Goal: Transaction & Acquisition: Book appointment/travel/reservation

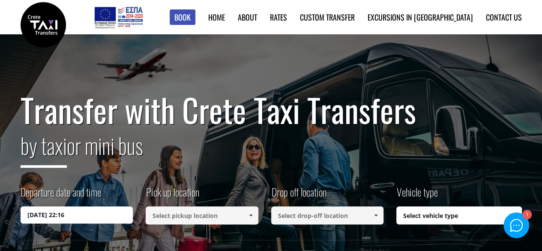
click at [100, 214] on input "30/08/2025 22:16" at bounding box center [77, 214] width 113 height 17
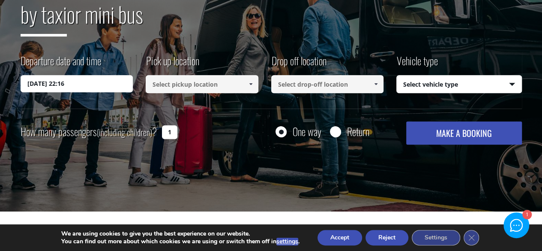
scroll to position [135, 0]
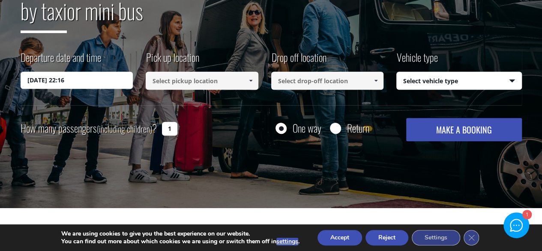
click at [84, 80] on input "30/08/2025 22:16" at bounding box center [77, 80] width 113 height 17
click at [57, 81] on input "30/08/2025 22:16" at bounding box center [77, 80] width 113 height 17
click at [37, 81] on input "30/08/2025 22:16" at bounding box center [77, 80] width 113 height 17
click at [83, 74] on input "30/08/2025 22:16" at bounding box center [77, 80] width 113 height 17
click at [45, 81] on input "[DATE] 22:21" at bounding box center [77, 80] width 113 height 17
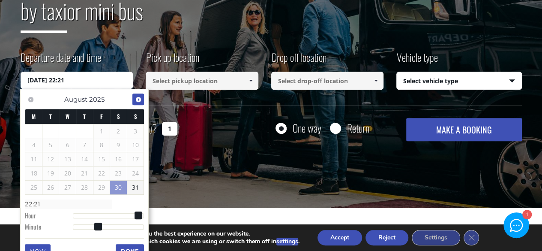
click at [135, 97] on span "Next" at bounding box center [138, 99] width 7 height 7
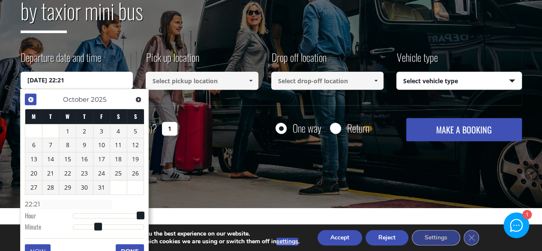
click at [35, 99] on link "Previous" at bounding box center [31, 99] width 12 height 12
click at [68, 170] on link "24" at bounding box center [67, 173] width 17 height 14
type input "24/09/2025 00:00"
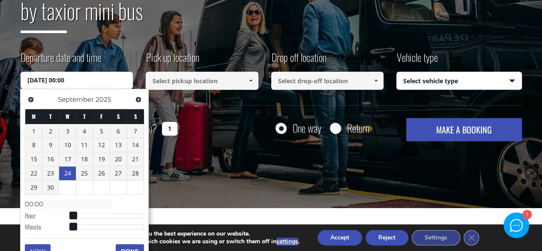
click at [219, 83] on input at bounding box center [202, 81] width 113 height 18
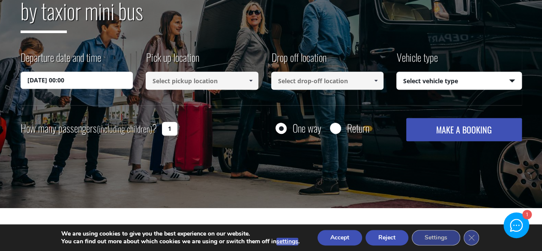
click at [253, 78] on span at bounding box center [250, 80] width 7 height 7
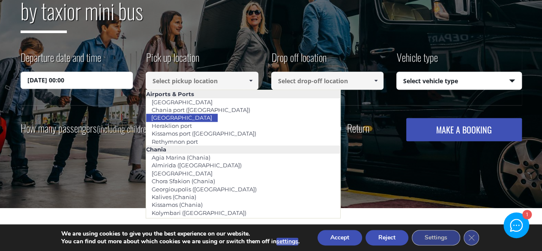
click at [199, 116] on link "[GEOGRAPHIC_DATA]" at bounding box center [182, 117] width 72 height 12
type input "[GEOGRAPHIC_DATA]"
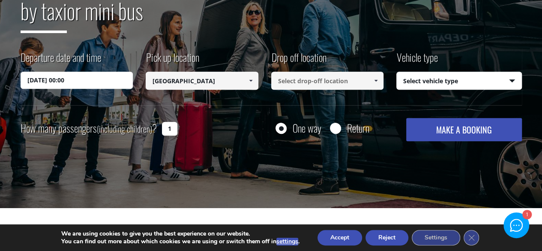
click at [377, 79] on span at bounding box center [375, 80] width 7 height 7
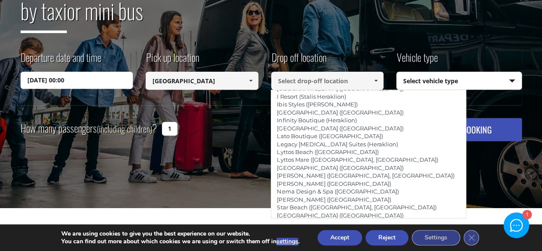
scroll to position [944, 0]
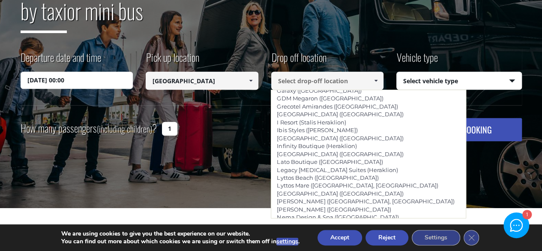
type input "[PERSON_NAME] (Lasithi)"
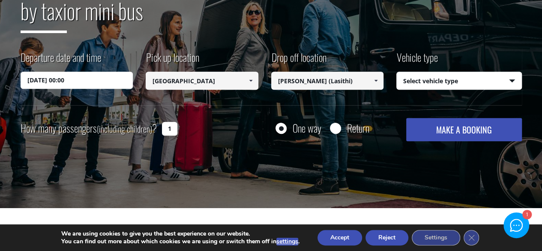
click at [376, 81] on span at bounding box center [375, 80] width 7 height 7
click at [443, 81] on select "Select vehicle type Taxi (4 passengers) Mercedes E Class Mini Van (7 passengers…" at bounding box center [459, 81] width 125 height 18
select select "540"
click at [397, 72] on select "Select vehicle type Taxi (4 passengers) Mercedes E Class Mini Van (7 passengers…" at bounding box center [459, 81] width 125 height 18
click at [335, 127] on input "Return" at bounding box center [335, 128] width 11 height 11
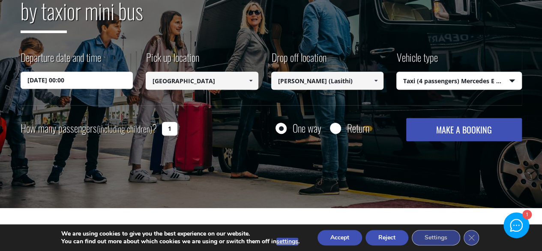
radio input "true"
type input "[PERSON_NAME] (Lasithi)"
type input "[GEOGRAPHIC_DATA]"
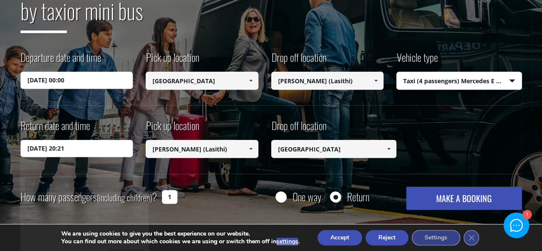
click at [51, 148] on input "31/08/2025 20:21" at bounding box center [77, 148] width 113 height 17
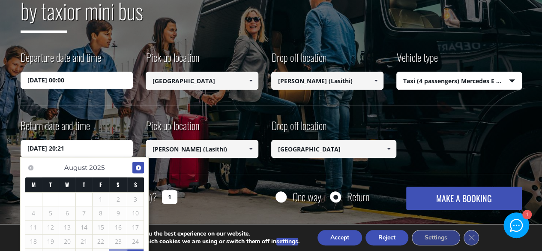
click at [138, 167] on span "Next" at bounding box center [138, 167] width 7 height 7
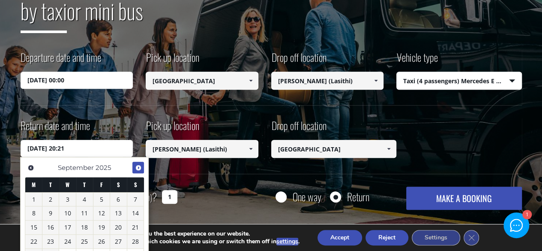
click at [138, 167] on span "Next" at bounding box center [138, 167] width 7 height 7
click at [68, 211] on link "8" at bounding box center [67, 213] width 17 height 14
type input "08/10/2025 20:21"
click at [515, 226] on div at bounding box center [516, 225] width 12 height 12
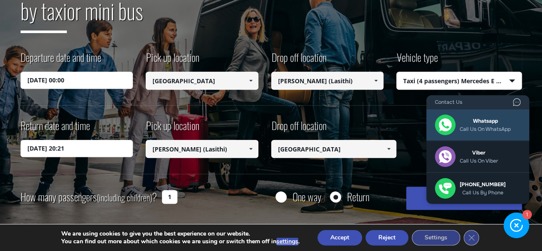
click at [475, 125] on span "Whatsapp Call us on WhatsApp" at bounding box center [485, 124] width 51 height 14
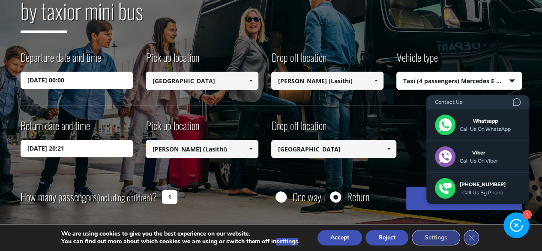
click at [350, 235] on button "Accept" at bounding box center [339, 237] width 45 height 15
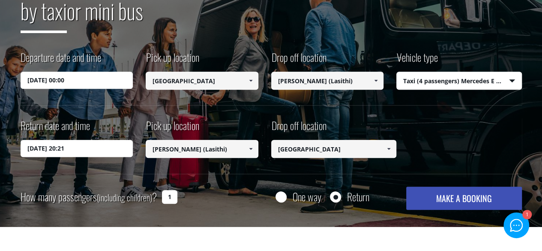
click at [512, 79] on select "Select vehicle type Taxi (4 passengers) Mercedes E Class Mini Van (7 passengers…" at bounding box center [459, 81] width 125 height 18
drag, startPoint x: 170, startPoint y: 195, endPoint x: 156, endPoint y: 194, distance: 13.8
click at [156, 194] on div "How many passengers (including children) ? 1" at bounding box center [109, 196] width 176 height 21
type input "2"
type input "4"
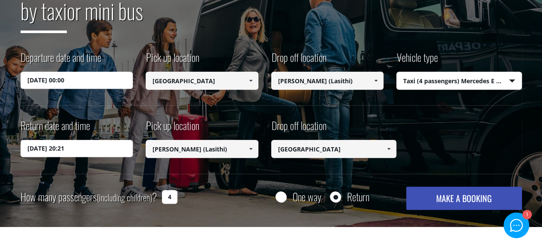
drag, startPoint x: 443, startPoint y: 194, endPoint x: 451, endPoint y: 148, distance: 47.3
click at [451, 50] on form "Departure date and time 24/09/2025 00:00 Pick up location Select pickup locatio…" at bounding box center [271, 50] width 501 height 0
click at [77, 76] on input "24/09/2025 00:00" at bounding box center [77, 80] width 113 height 17
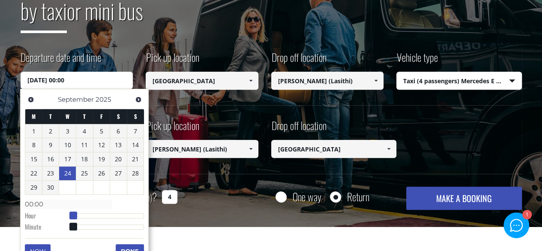
type input "24/09/2025 01:00"
type input "01:00"
type input "24/09/2025 02:00"
type input "02:00"
type input "24/09/2025 03:00"
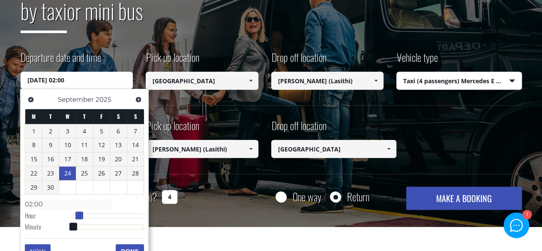
type input "03:00"
type input "24/09/2025 04:00"
type input "04:00"
type input "24/09/2025 05:00"
type input "05:00"
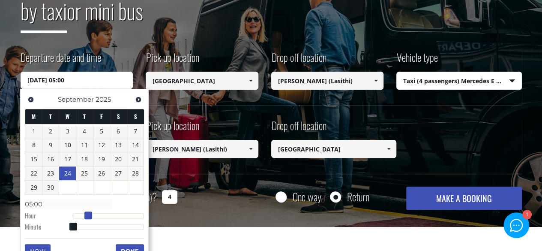
type input "24/09/2025 06:00"
type input "06:00"
type input "24/09/2025 07:00"
type input "07:00"
type input "24/09/2025 08:00"
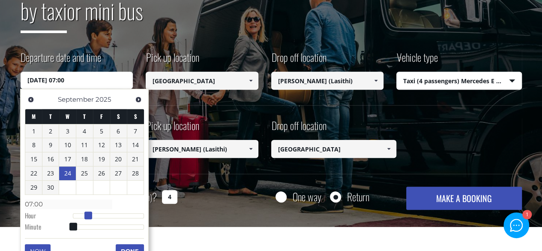
type input "08:00"
type input "24/09/2025 09:00"
type input "09:00"
type input "24/09/2025 10:00"
type input "10:00"
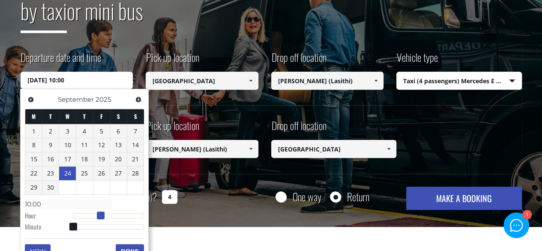
type input "24/09/2025 11:00"
type input "11:00"
type input "24/09/2025 12:00"
type input "12:00"
type input "24/09/2025 13:00"
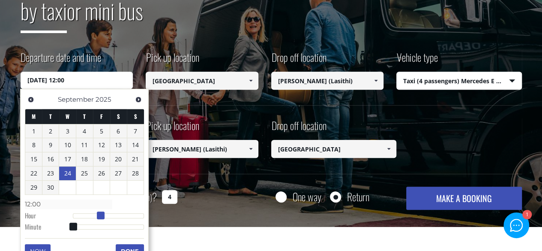
type input "13:00"
type input "24/09/2025 14:00"
type input "14:00"
type input "24/09/2025 15:00"
type input "15:00"
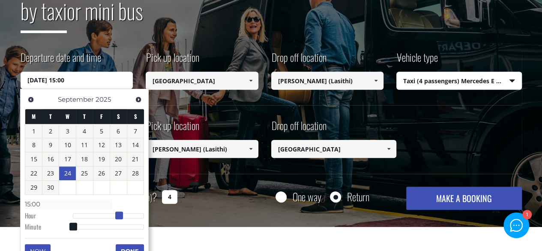
type input "24/09/2025 16:00"
type input "16:00"
type input "24/09/2025 17:00"
type input "17:00"
type input "24/09/2025 18:00"
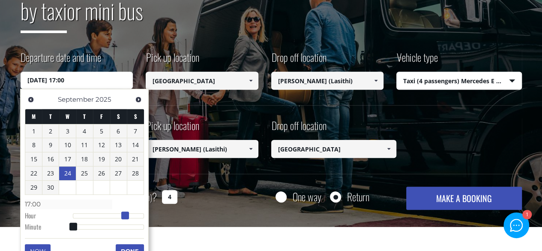
type input "18:00"
drag, startPoint x: 73, startPoint y: 212, endPoint x: 128, endPoint y: 219, distance: 55.2
click at [128, 219] on dl "Time 18:00 Hour Minute Second Millisecond Microsecond Time Zone -1200 -1100 -10…" at bounding box center [84, 215] width 119 height 36
type input "24/09/2025 18:01"
type input "18:01"
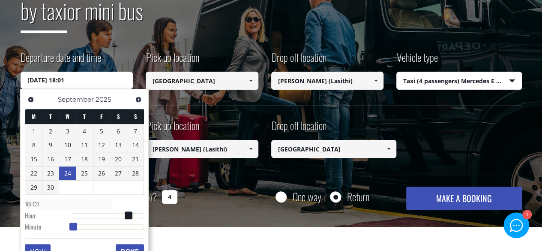
type input "24/09/2025 18:02"
type input "18:02"
type input "24/09/2025 18:06"
type input "18:06"
type input "24/09/2025 18:12"
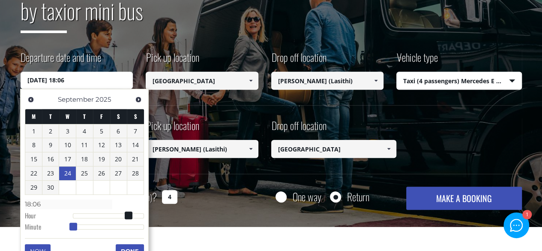
type input "18:12"
type input "24/09/2025 18:15"
type input "18:15"
type input "24/09/2025 18:18"
type input "18:18"
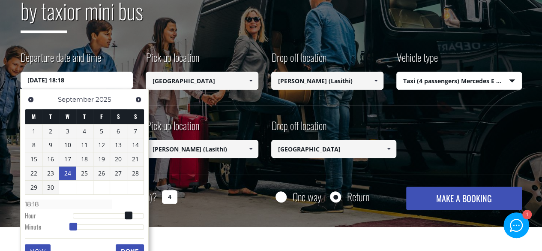
type input "24/09/2025 18:19"
type input "18:19"
type input "24/09/2025 18:20"
type input "18:20"
type input "24/09/2025 18:21"
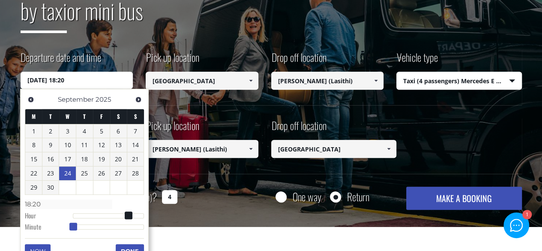
type input "18:21"
type input "24/09/2025 18:22"
type input "18:22"
type input "24/09/2025 18:24"
type input "18:24"
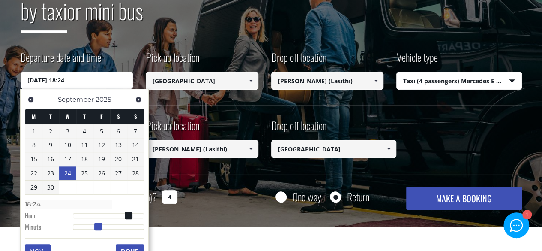
type input "24/09/2025 18:30"
type input "18:30"
type input "24/09/2025 18:34"
type input "18:34"
type input "24/09/2025 18:33"
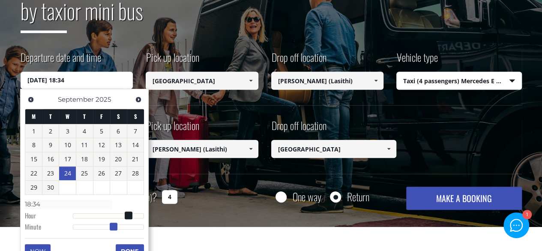
type input "18:33"
type input "24/09/2025 18:32"
type input "18:32"
type input "24/09/2025 18:31"
type input "18:31"
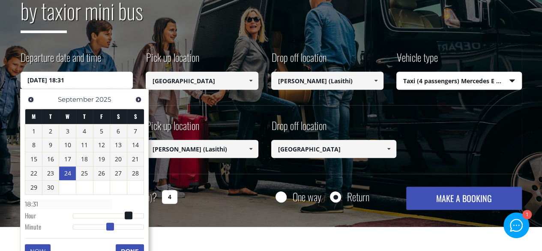
type input "24/09/2025 18:33"
type input "18:33"
type input "24/09/2025 18:34"
type input "18:34"
type input "24/09/2025 18:38"
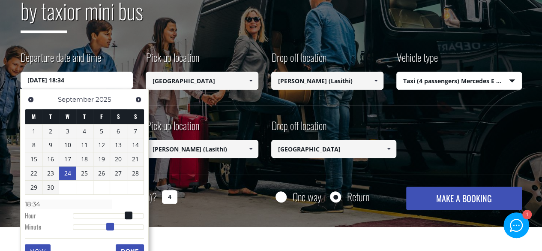
type input "18:38"
type input "24/09/2025 18:39"
type input "18:39"
drag, startPoint x: 73, startPoint y: 226, endPoint x: 120, endPoint y: 227, distance: 47.1
click at [120, 227] on span at bounding box center [119, 226] width 8 height 8
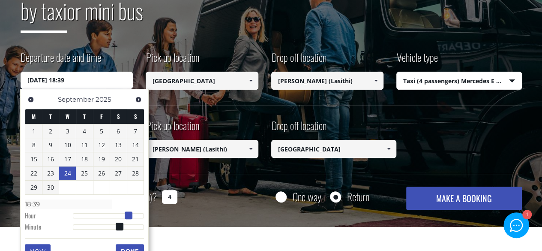
type input "24/09/2025 19:39"
type input "19:39"
type input "24/09/2025 18:39"
type input "18:39"
click at [127, 215] on span at bounding box center [129, 215] width 8 height 8
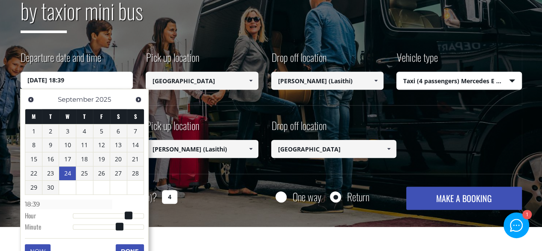
type input "24/09/2025 18:40"
type input "18:40"
type input "24/09/2025 18:39"
type input "18:39"
type input "24/09/2025 18:30"
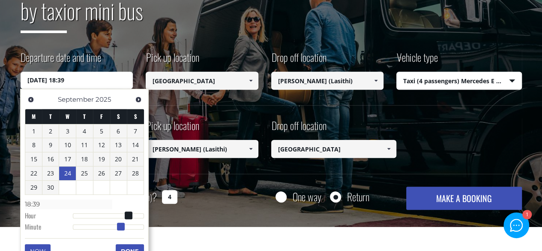
type input "18:30"
type input "24/09/2025 18:00"
type input "18:00"
drag, startPoint x: 118, startPoint y: 224, endPoint x: 12, endPoint y: 223, distance: 106.2
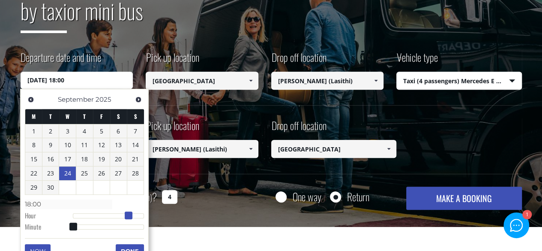
type input "24/09/2025 19:00"
type input "19:00"
click at [130, 212] on span at bounding box center [132, 215] width 8 height 8
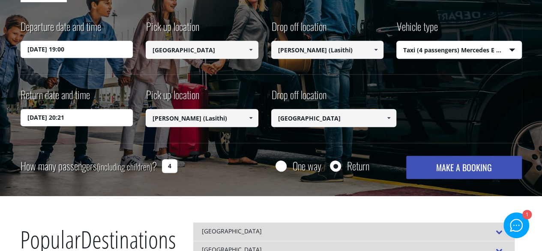
scroll to position [169, 0]
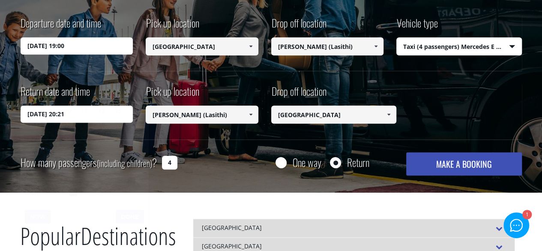
click at [80, 45] on input "24/09/2025 19:00" at bounding box center [77, 45] width 113 height 17
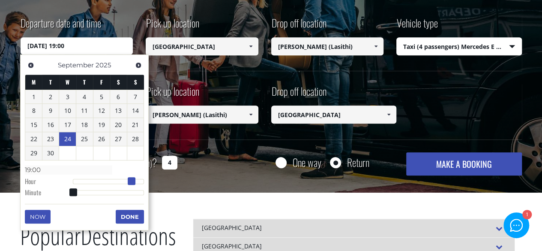
type input "24/09/2025 18:00"
type input "18:00"
click at [126, 179] on span at bounding box center [129, 181] width 8 height 8
type input "24/09/2025 18:02"
type input "18:02"
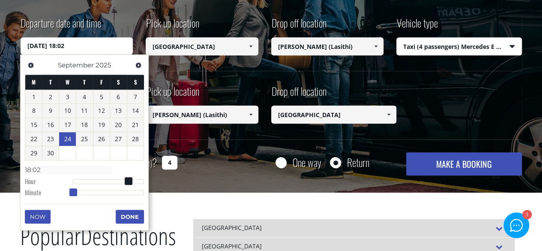
type input "24/09/2025 18:03"
type input "18:03"
type input "24/09/2025 18:04"
type input "18:04"
type input "24/09/2025 18:05"
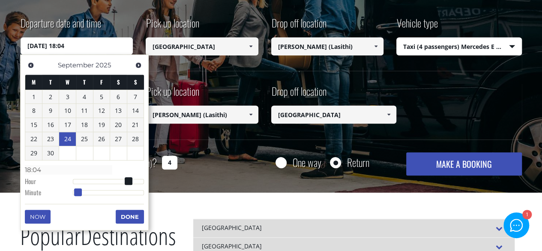
type input "18:05"
type input "24/09/2025 18:06"
type input "18:06"
type input "24/09/2025 18:07"
type input "18:07"
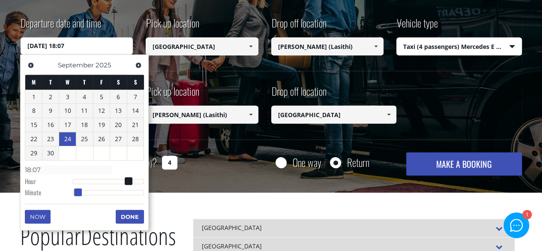
type input "24/09/2025 18:08"
type input "18:08"
type input "24/09/2025 18:09"
type input "18:09"
type input "24/09/2025 18:10"
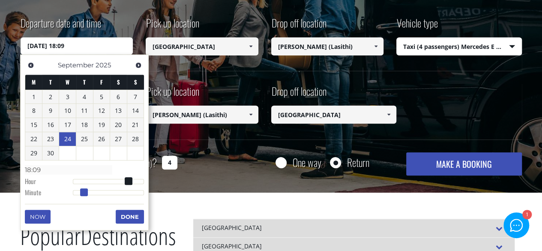
type input "18:10"
type input "24/09/2025 18:11"
type input "18:11"
type input "24/09/2025 18:12"
type input "18:12"
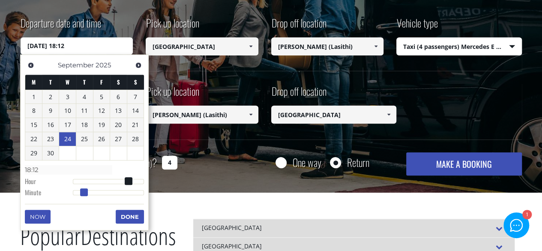
type input "24/09/2025 18:13"
type input "18:13"
type input "24/09/2025 18:14"
type input "18:14"
type input "24/09/2025 18:15"
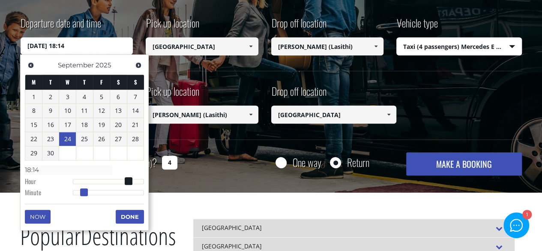
type input "18:15"
type input "24/09/2025 18:16"
type input "18:16"
type input "24/09/2025 18:18"
type input "18:18"
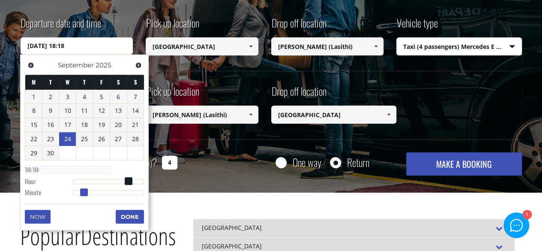
type input "24/09/2025 18:19"
type input "18:19"
type input "24/09/2025 18:22"
type input "18:22"
type input "24/09/2025 18:24"
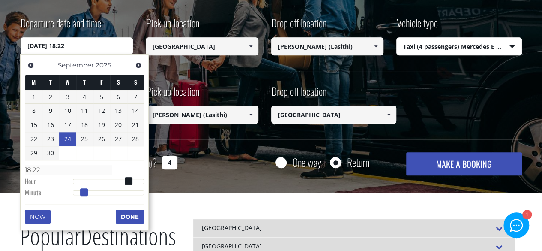
type input "18:24"
type input "24/09/2025 18:25"
type input "18:25"
type input "24/09/2025 18:27"
type input "18:27"
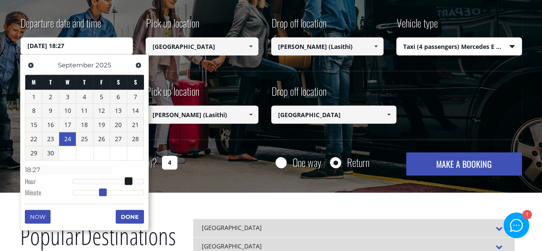
type input "24/09/2025 18:28"
type input "18:28"
type input "24/09/2025 18:30"
type input "18:30"
type input "24/09/2025 18:33"
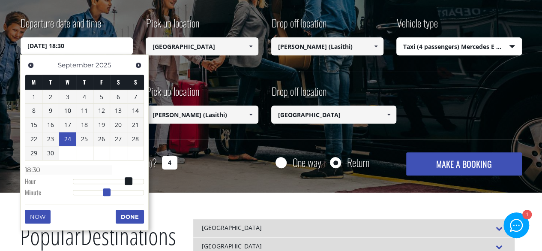
type input "18:33"
type input "24/09/2025 18:40"
type input "18:40"
type input "24/09/2025 18:41"
type input "18:41"
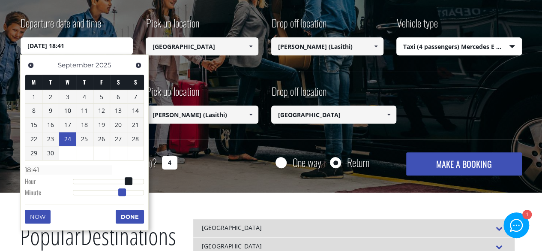
type input "24/09/2025 18:43"
type input "18:43"
type input "24/09/2025 18:49"
type input "18:49"
type input "24/09/2025 18:54"
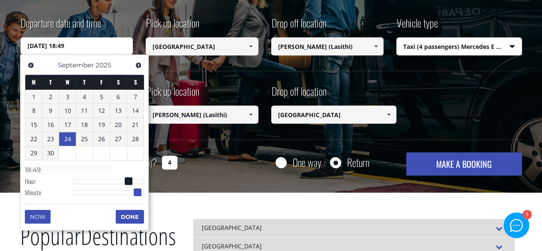
type input "18:54"
type input "24/09/2025 18:55"
type input "18:55"
type input "24/09/2025 18:56"
type input "18:56"
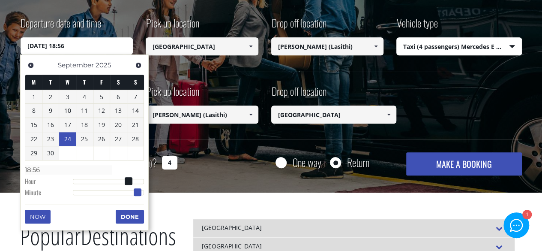
type input "24/09/2025 18:55"
type input "18:55"
type input "24/09/2025 18:54"
type input "18:54"
type input "24/09/2025 18:52"
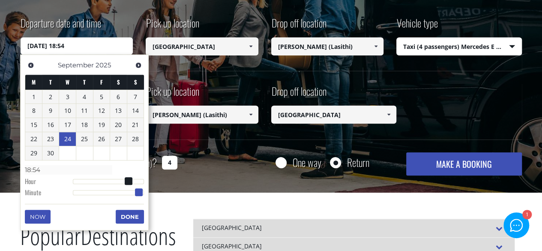
type input "18:52"
type input "24/09/2025 18:51"
type input "18:51"
type input "24/09/2025 18:50"
type input "18:50"
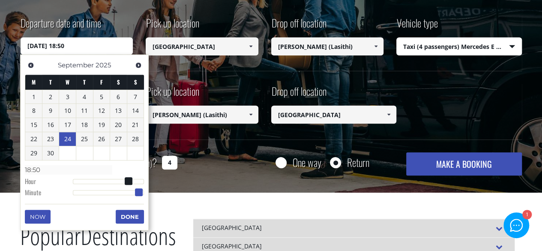
type input "24/09/2025 18:49"
type input "18:49"
type input "24/09/2025 18:48"
type input "18:48"
type input "24/09/2025 18:49"
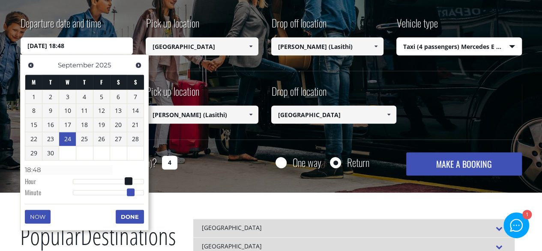
type input "18:49"
type input "24/09/2025 18:50"
type input "18:50"
type input "24/09/2025 18:51"
type input "18:51"
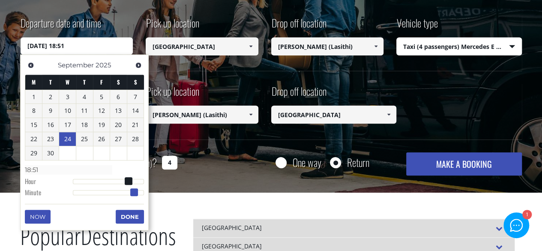
type input "24/09/2025 18:50"
type input "18:50"
type input "24/09/2025 18:49"
type input "18:49"
type input "24/09/2025 18:50"
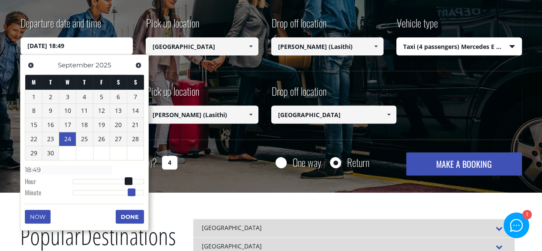
type input "18:50"
type input "24/09/2025 18:51"
type input "18:51"
type input "24/09/2025 18:50"
type input "18:50"
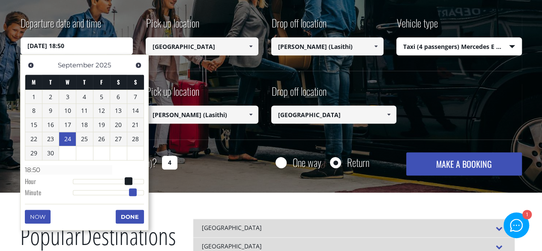
type input "24/09/2025 18:49"
type input "18:49"
type input "24/09/2025 18:48"
type input "18:48"
type input "24/09/2025 18:47"
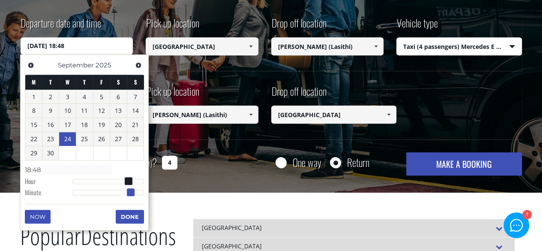
type input "18:47"
drag, startPoint x: 74, startPoint y: 189, endPoint x: 122, endPoint y: 194, distance: 48.2
click at [122, 194] on span at bounding box center [121, 192] width 8 height 8
click at [133, 214] on button "Done" at bounding box center [130, 216] width 28 height 14
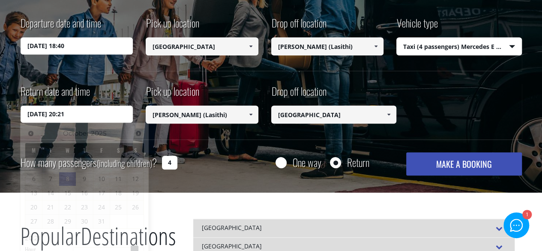
click at [96, 115] on input "08/10/2025 20:21" at bounding box center [77, 113] width 113 height 17
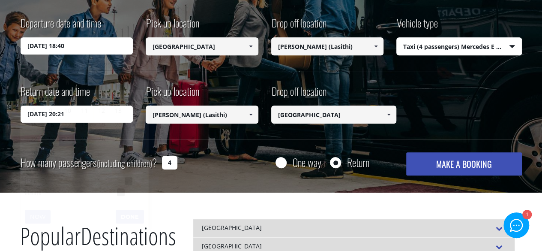
click at [89, 50] on input "24/09/2025 18:40" at bounding box center [77, 45] width 113 height 17
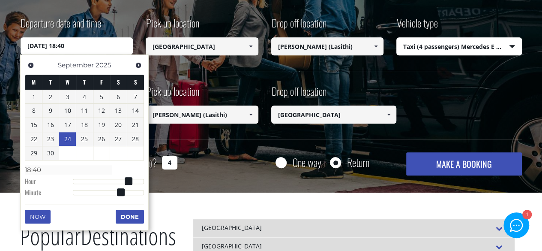
click at [86, 47] on input "24/09/2025 18:40" at bounding box center [77, 45] width 113 height 17
click at [128, 181] on span at bounding box center [129, 181] width 8 height 8
drag, startPoint x: 123, startPoint y: 191, endPoint x: 37, endPoint y: 187, distance: 85.7
click at [37, 187] on dl "Time 18:00 Hour Minute Second Millisecond Microsecond Time Zone -1200 -1100 -10…" at bounding box center [84, 180] width 119 height 36
drag, startPoint x: 131, startPoint y: 179, endPoint x: 135, endPoint y: 180, distance: 4.4
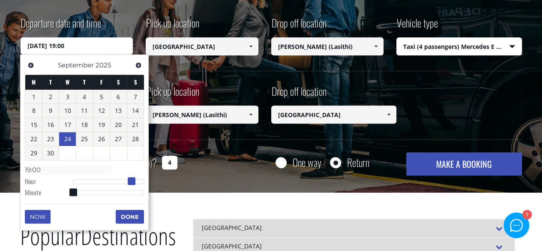
click at [135, 180] on span at bounding box center [132, 181] width 8 height 8
click at [129, 213] on button "Done" at bounding box center [130, 216] width 28 height 14
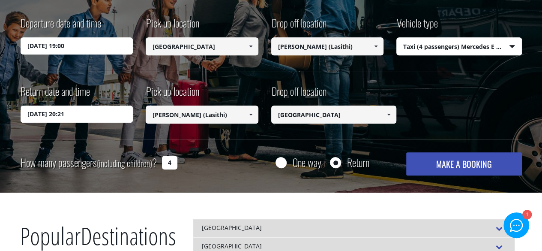
click at [95, 114] on input "08/10/2025 20:21" at bounding box center [77, 113] width 113 height 17
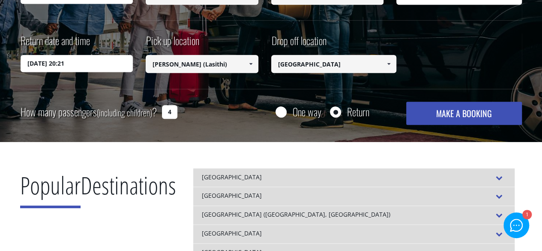
scroll to position [229, 0]
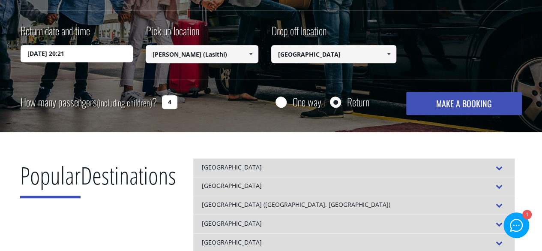
click at [91, 53] on input "08/10/2025 20:21" at bounding box center [77, 53] width 113 height 17
click at [71, 53] on input "08/10/2025 20:21" at bounding box center [77, 53] width 113 height 17
click at [87, 54] on input "08/10/2025 20:21" at bounding box center [77, 53] width 113 height 17
click at [30, 56] on input "08/10/2025 20:21" at bounding box center [77, 53] width 113 height 17
click at [44, 53] on input "08/10/2025 20:21" at bounding box center [77, 53] width 113 height 17
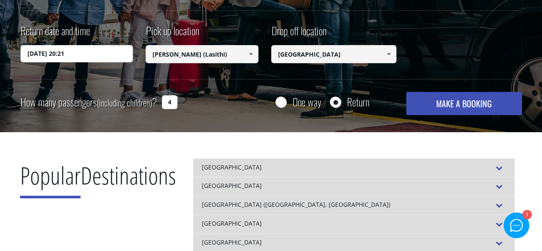
click at [76, 51] on input "08/10/2025 20:21" at bounding box center [77, 53] width 113 height 17
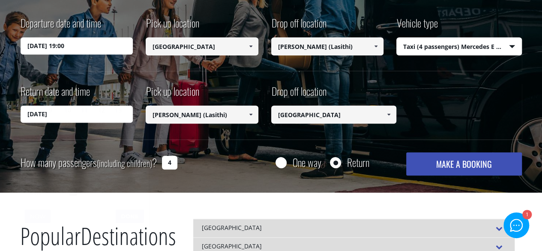
click at [55, 48] on input "24/09/2025 19:00" at bounding box center [77, 45] width 113 height 17
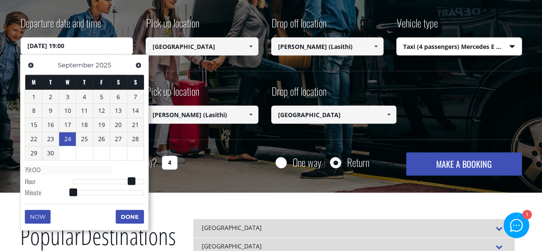
click at [129, 18] on div "Departure date and time 24/09/2025 19:00" at bounding box center [84, 34] width 126 height 39
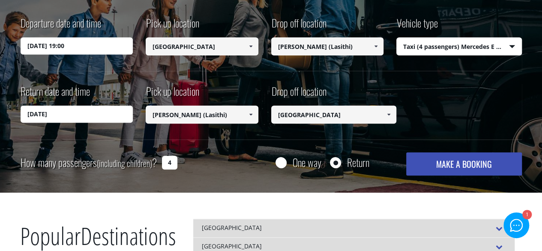
click at [35, 118] on input "08/10/2025" at bounding box center [77, 113] width 113 height 17
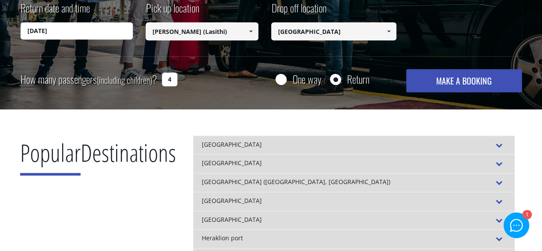
scroll to position [239, 0]
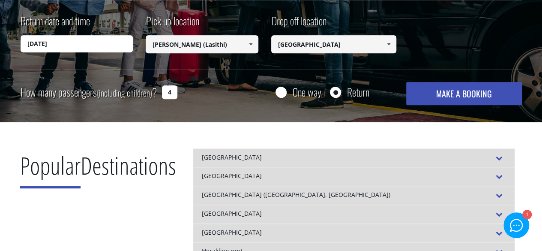
click at [78, 42] on input "08/10/2025" at bounding box center [77, 43] width 113 height 17
click at [50, 42] on input "08/10/2025" at bounding box center [77, 43] width 113 height 17
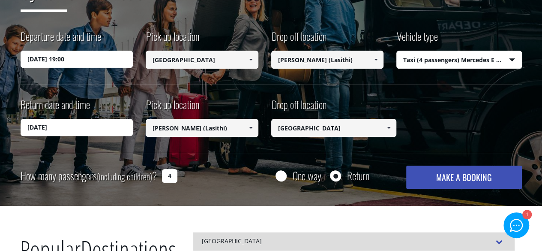
scroll to position [169, 0]
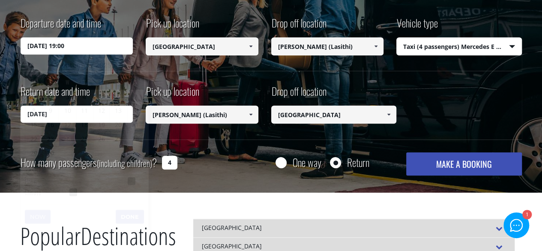
click at [36, 46] on input "24/09/2025 19:00" at bounding box center [77, 45] width 113 height 17
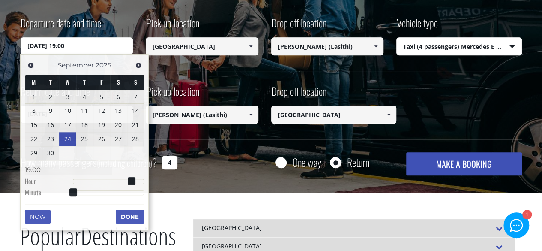
click at [121, 16] on div "Departure date and time 24/09/2025 19:00" at bounding box center [84, 34] width 126 height 39
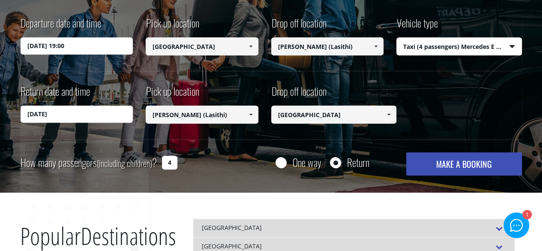
click at [34, 113] on input "08/10/2025" at bounding box center [77, 113] width 113 height 17
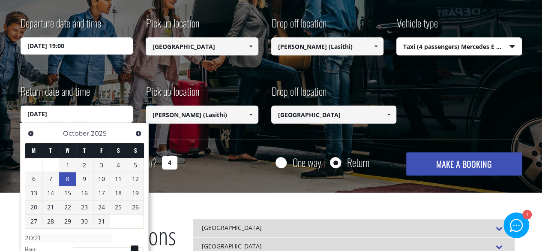
scroll to position [170, 0]
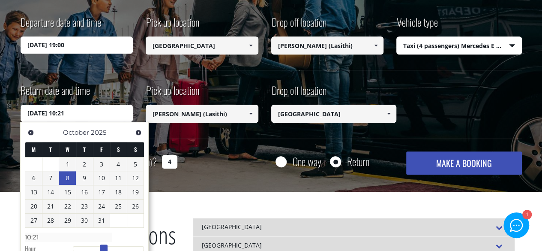
drag, startPoint x: 138, startPoint y: 245, endPoint x: 106, endPoint y: 247, distance: 31.3
click at [106, 247] on span at bounding box center [104, 248] width 8 height 8
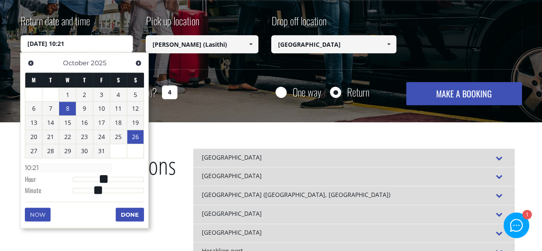
scroll to position [242, 0]
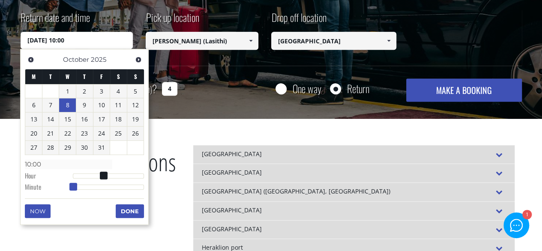
drag, startPoint x: 98, startPoint y: 183, endPoint x: 68, endPoint y: 182, distance: 30.0
click at [68, 182] on dl "Time 10:00 Hour Minute Second Millisecond Microsecond Time Zone -1200 -1100 -10…" at bounding box center [84, 175] width 119 height 36
click at [127, 208] on button "Done" at bounding box center [130, 211] width 28 height 14
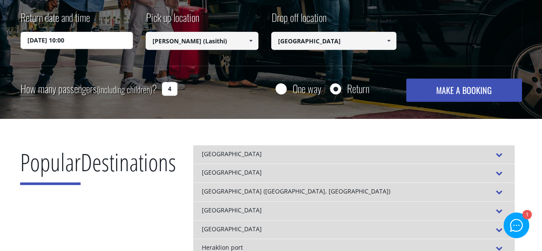
click at [457, 91] on button "MAKE A BOOKING" at bounding box center [463, 89] width 115 height 23
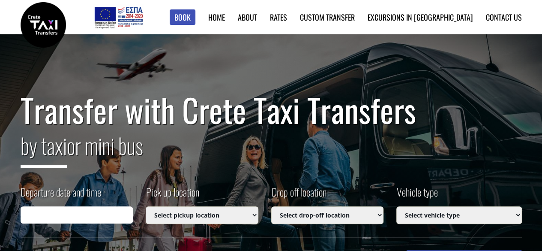
type input "[DATE] 22:30"
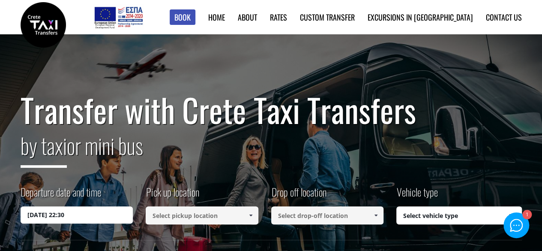
click at [287, 17] on link "Rates" at bounding box center [278, 17] width 17 height 11
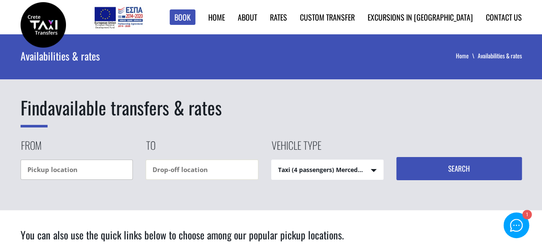
click at [95, 168] on input "text" at bounding box center [77, 169] width 113 height 20
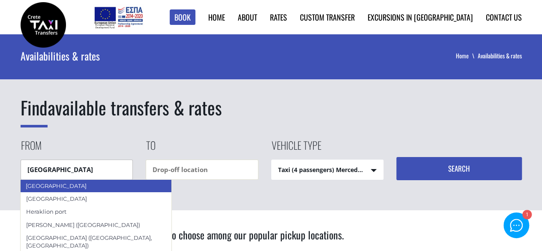
click at [69, 183] on div "[GEOGRAPHIC_DATA]" at bounding box center [95, 185] width 151 height 13
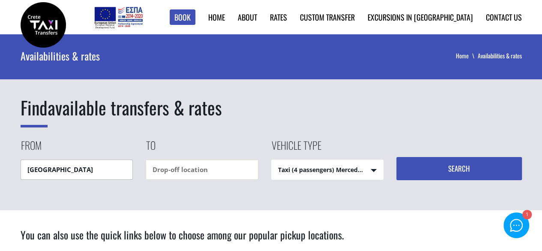
type input "[GEOGRAPHIC_DATA]"
click at [193, 170] on input "text" at bounding box center [202, 169] width 113 height 20
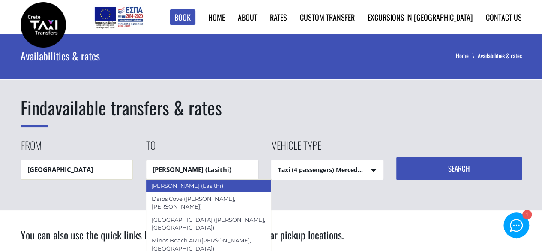
click at [200, 186] on div "[PERSON_NAME] (Lasithi)" at bounding box center [209, 185] width 126 height 13
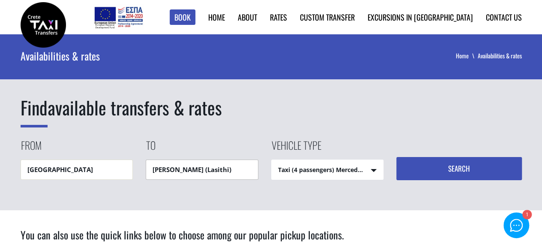
type input "[PERSON_NAME] (Lasithi)"
click at [426, 167] on button "Search" at bounding box center [459, 168] width 126 height 23
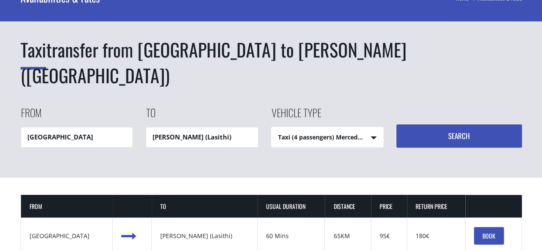
scroll to position [21, 0]
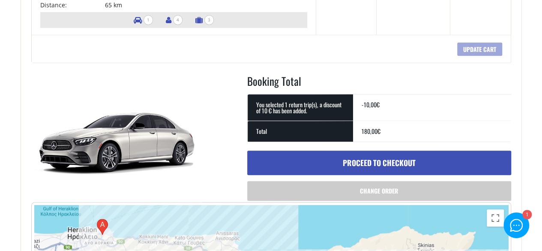
scroll to position [280, 0]
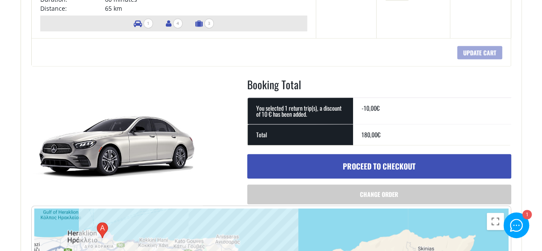
click at [440, 90] on h2 "Booking Total" at bounding box center [379, 87] width 264 height 21
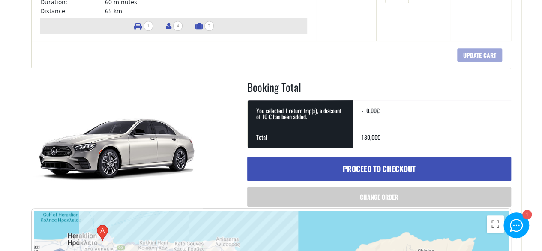
scroll to position [276, 0]
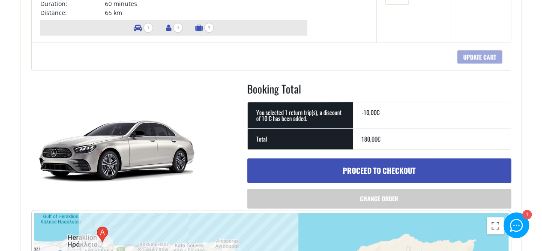
click at [379, 197] on link "Change order" at bounding box center [379, 198] width 264 height 20
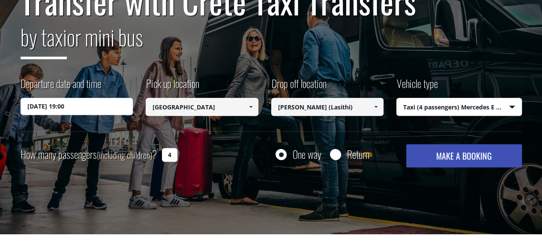
scroll to position [102, 0]
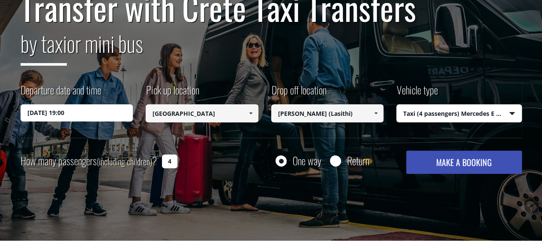
click at [337, 157] on input "Return" at bounding box center [335, 161] width 11 height 11
radio input "true"
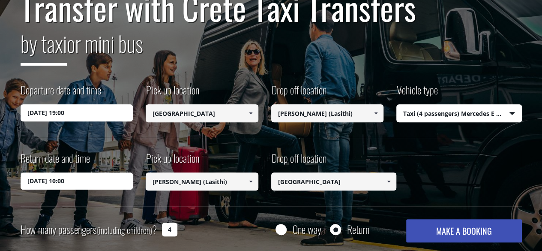
click at [447, 117] on select "Select vehicle type Taxi (4 passengers) Mercedes E Class Mini Van (7 passengers…" at bounding box center [459, 114] width 125 height 18
select select "541"
click at [397, 105] on select "Select vehicle type Taxi (4 passengers) Mercedes E Class Mini Van (7 passengers…" at bounding box center [459, 114] width 125 height 18
click at [456, 234] on button "MAKE A BOOKING" at bounding box center [463, 230] width 115 height 23
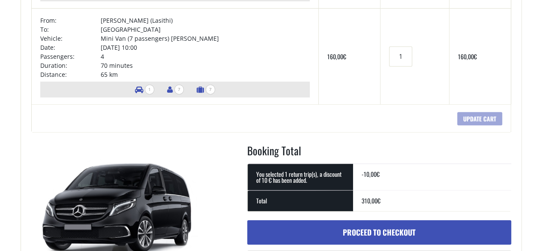
scroll to position [269, 0]
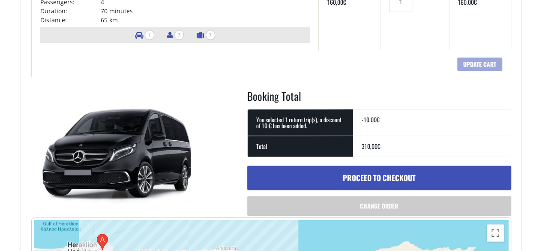
click at [390, 204] on link "Change order" at bounding box center [379, 206] width 264 height 20
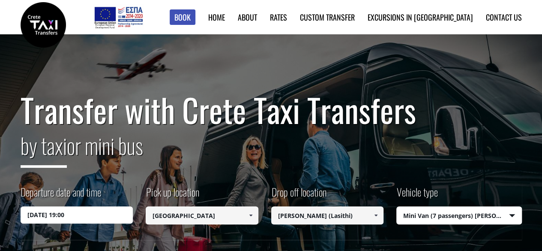
click at [511, 215] on select "Select vehicle type Taxi (4 passengers) Mercedes E Class Mini Van (7 passengers…" at bounding box center [459, 215] width 125 height 18
select select "540"
click at [397, 206] on select "Select vehicle type Taxi (4 passengers) Mercedes E Class Mini Van (7 passengers…" at bounding box center [459, 215] width 125 height 18
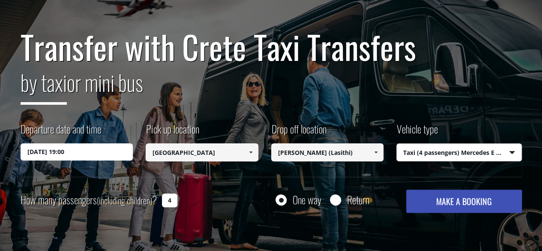
scroll to position [86, 0]
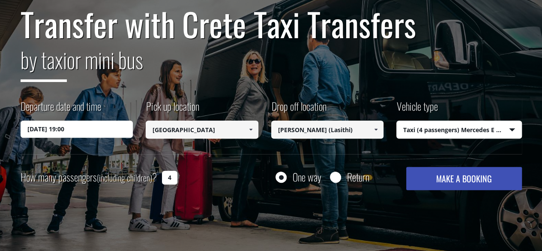
click at [332, 176] on input "Return" at bounding box center [335, 177] width 11 height 11
radio input "true"
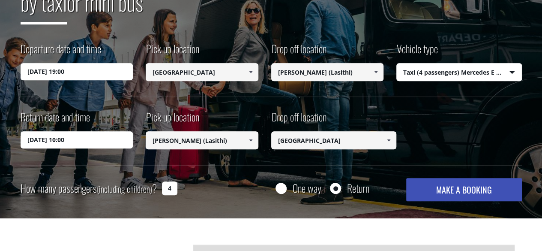
scroll to position [185, 0]
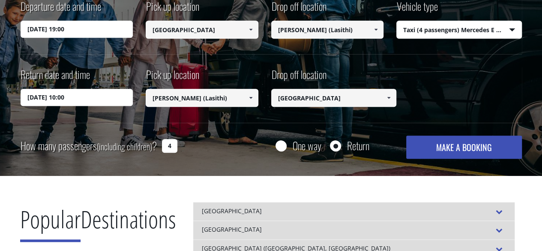
click at [466, 145] on button "MAKE A BOOKING" at bounding box center [463, 146] width 115 height 23
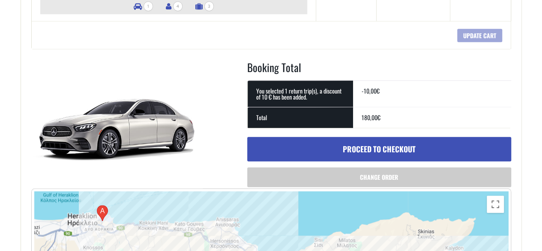
scroll to position [299, 0]
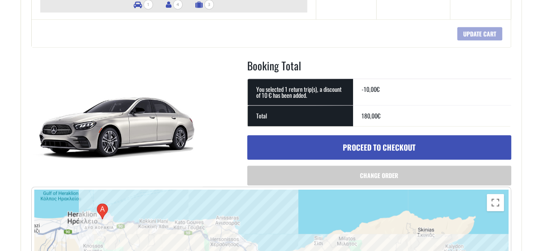
click at [373, 144] on link "Proceed to checkout" at bounding box center [379, 147] width 264 height 25
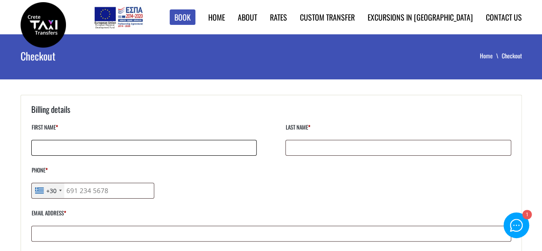
click at [70, 147] on input "First name *" at bounding box center [143, 148] width 225 height 16
type input "[PERSON_NAME]"
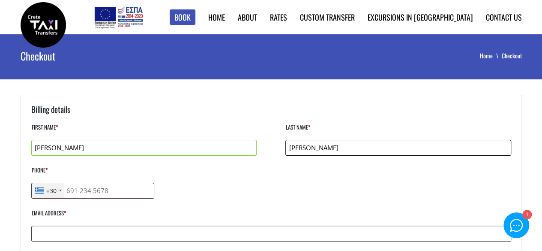
type input "[PERSON_NAME]"
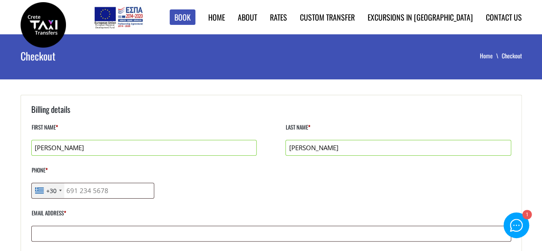
click at [60, 188] on div "+30" at bounding box center [48, 190] width 33 height 15
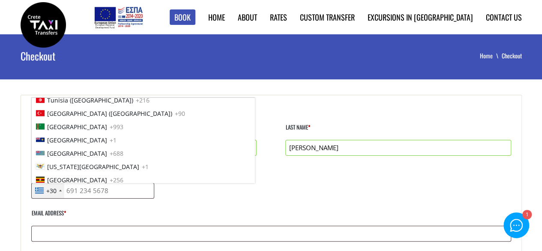
scroll to position [2963, 0]
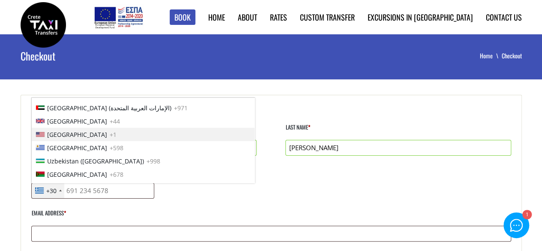
click at [76, 135] on span "[GEOGRAPHIC_DATA]" at bounding box center [77, 134] width 60 height 9
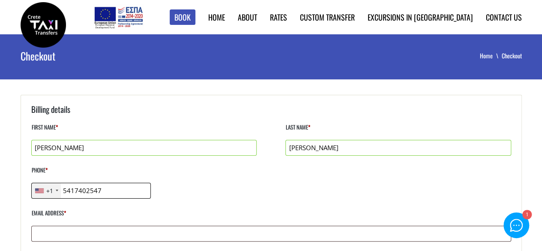
type input "5417402547"
click at [75, 232] on input "Email address *" at bounding box center [271, 233] width 480 height 16
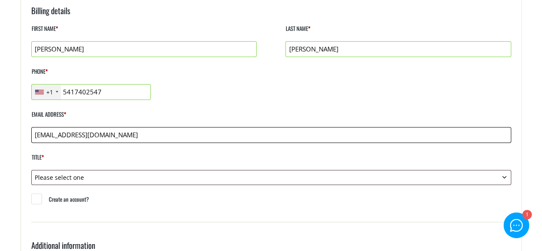
scroll to position [118, 0]
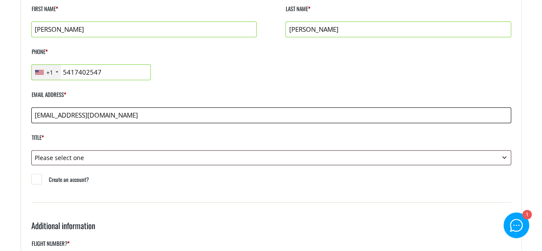
type input "[EMAIL_ADDRESS][DOMAIN_NAME]"
click at [62, 156] on select "Please select one Mr. Mrs." at bounding box center [271, 157] width 480 height 15
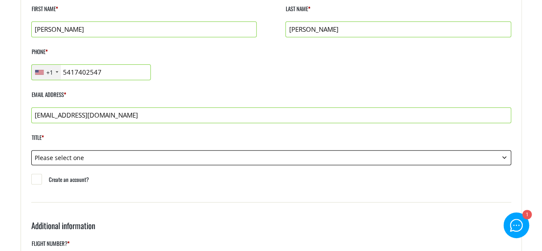
select select "mrs"
click at [31, 150] on select "Please select one Mr. Mrs." at bounding box center [271, 157] width 480 height 15
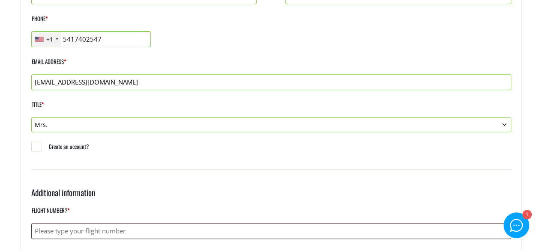
scroll to position [155, 0]
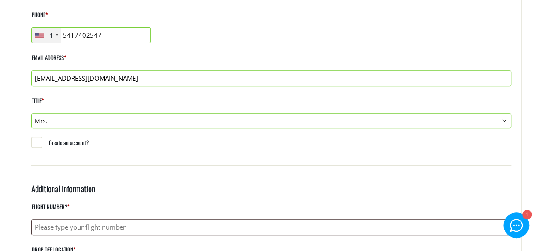
click at [33, 141] on input "Create an account?" at bounding box center [37, 143] width 11 height 11
checkbox input "true"
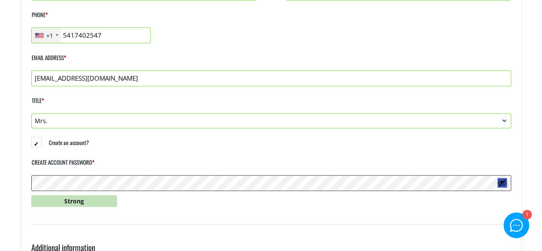
click at [502, 183] on button "Show password" at bounding box center [501, 182] width 9 height 9
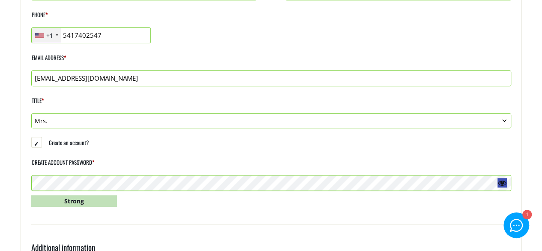
click at [502, 182] on button "Hide password" at bounding box center [501, 182] width 9 height 9
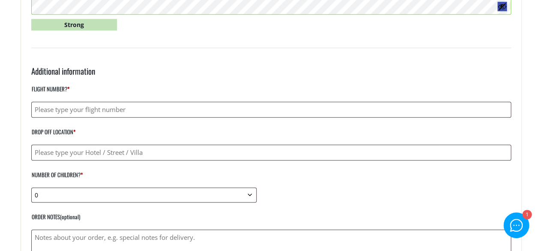
scroll to position [354, 0]
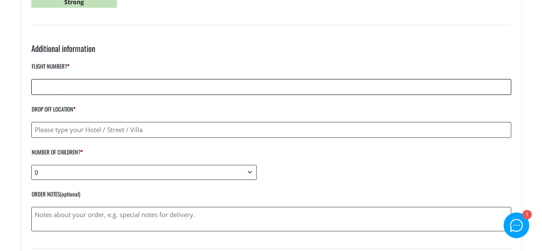
click at [75, 86] on input "Flight number? *" at bounding box center [271, 87] width 480 height 16
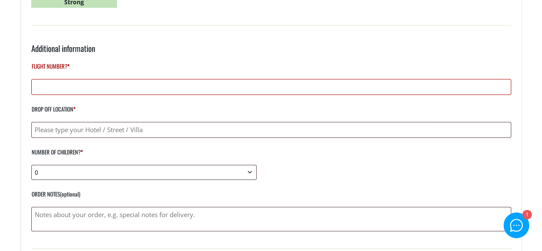
click at [84, 84] on input "Flight number? *" at bounding box center [271, 87] width 480 height 16
paste input "BA2752"
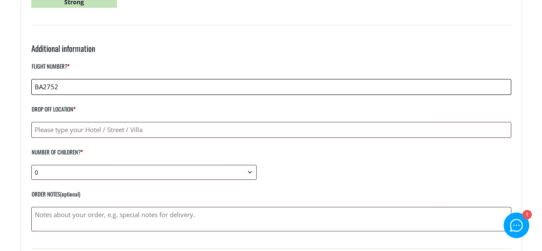
type input "BA2752"
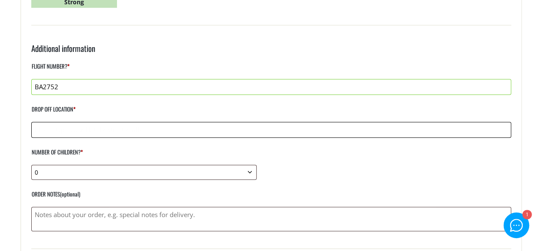
click at [68, 132] on input "Drop off location *" at bounding box center [271, 130] width 480 height 16
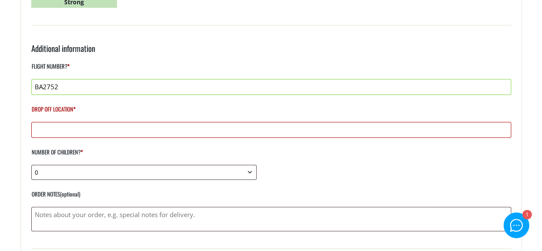
click at [82, 130] on input "Drop off location *" at bounding box center [271, 130] width 480 height 16
paste input "Manousogiannaki 13"
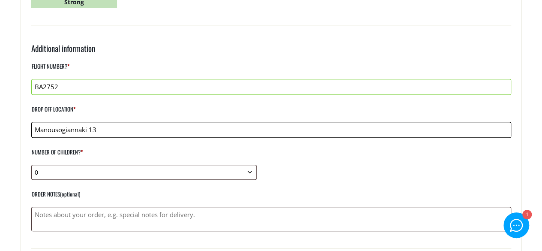
type input "Manousogiannaki 13"
click at [65, 171] on select "0 1 2 3 4 5 6 7 8 9 10" at bounding box center [143, 171] width 225 height 15
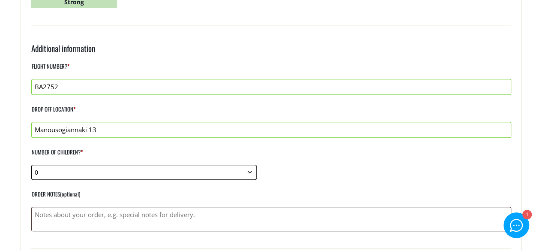
click at [31, 164] on select "0 1 2 3 4 5 6 7 8 9 10" at bounding box center [143, 171] width 225 height 15
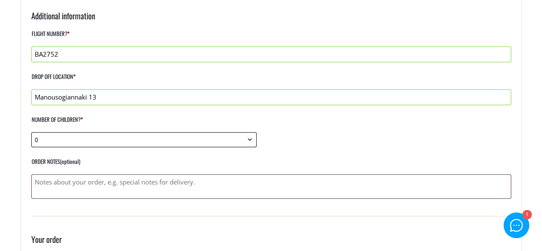
scroll to position [407, 0]
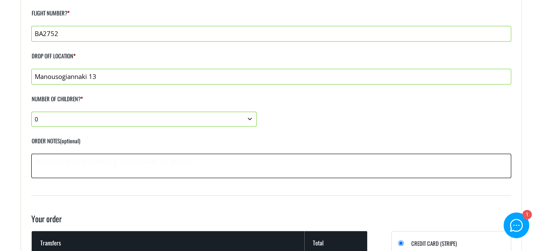
click at [141, 160] on textarea "Order notes (optional)" at bounding box center [271, 165] width 480 height 24
type textarea "Return trip: our outgoing flight is"
click at [85, 162] on textarea "Order notes (optional)" at bounding box center [271, 165] width 480 height 24
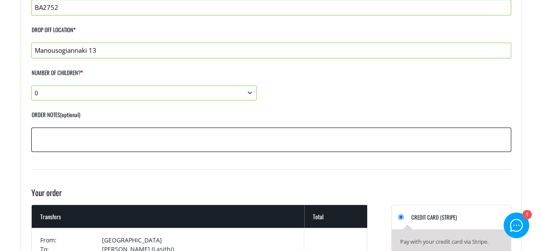
scroll to position [444, 0]
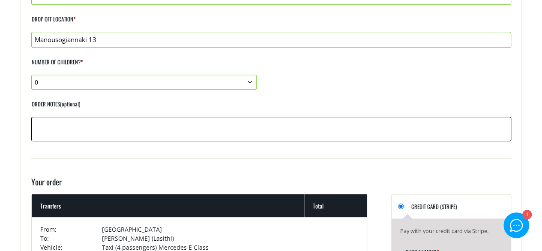
type textarea "4"
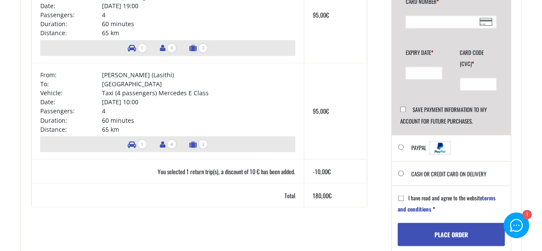
scroll to position [691, 0]
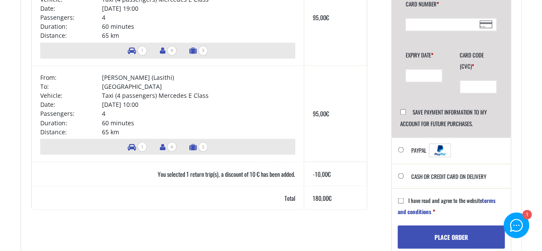
type textarea "We will be only 2 people on 24 September, and 4 people on 8 October."
click at [401, 173] on input "Cash or Credit Card on delivery" at bounding box center [401, 176] width 6 height 6
radio input "true"
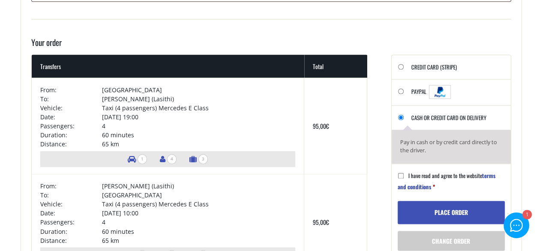
scroll to position [589, 0]
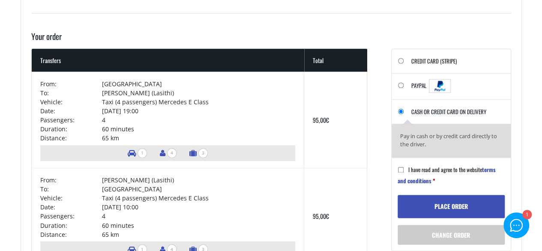
click at [411, 178] on link "terms and conditions" at bounding box center [447, 175] width 98 height 20
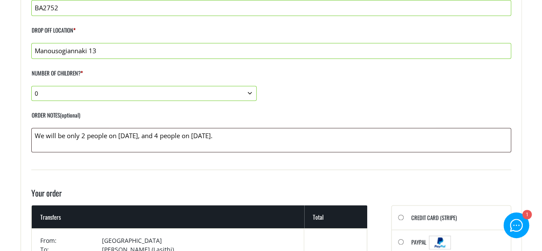
scroll to position [443, 0]
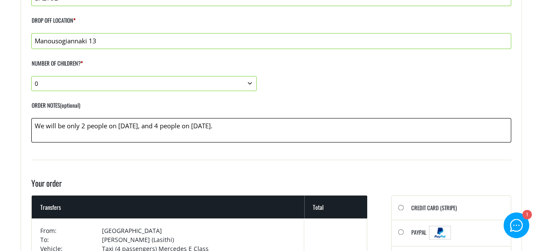
click at [260, 123] on textarea "We will be only 2 people on 24 September, and 4 people on 8 October." at bounding box center [271, 130] width 480 height 24
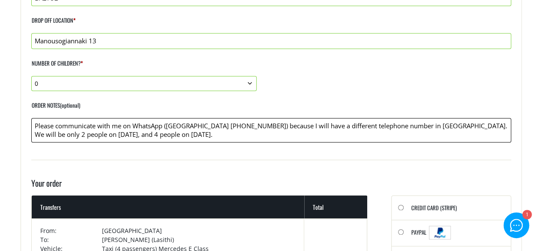
click at [256, 124] on textarea "Please communicate with me on WhatsApp (USA +1 541.740.2547) because I will hav…" at bounding box center [271, 130] width 480 height 24
click at [235, 124] on textarea "Please communicate with me on WhatsApp (USA +1 541.740.2547) because I will hav…" at bounding box center [271, 130] width 480 height 24
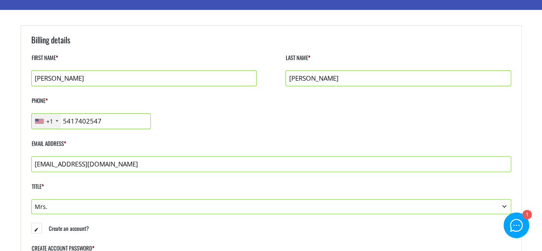
scroll to position [74, 0]
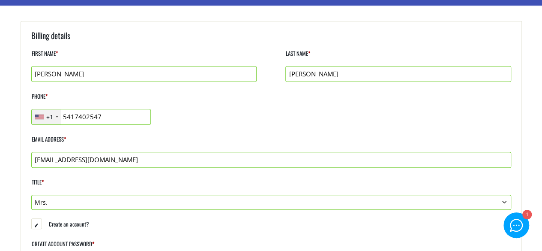
type textarea "Please communicate with me on WhatsApp (USA +1 541.740.2547), not by telephone.…"
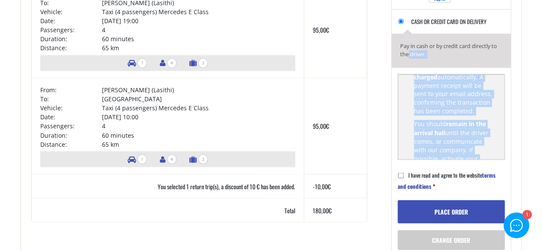
scroll to position [0, 0]
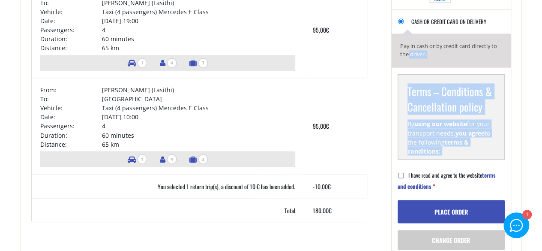
drag, startPoint x: 473, startPoint y: 124, endPoint x: 408, endPoint y: 58, distance: 92.4
click at [408, 58] on div "Credit Card (Stripe) Pay with your credit card via Stripe. Card Number * Expiry…" at bounding box center [451, 107] width 120 height 298
copy div "driver. Terms – Conditions & Cancellation policy By using our website for your …"
click at [202, 185] on th "You selected 1 return trip(s), a discount of 10 € has been added." at bounding box center [168, 185] width 273 height 24
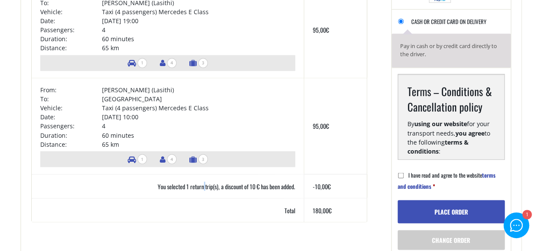
click at [401, 173] on input "I have read and agree to the website terms and conditions *" at bounding box center [401, 175] width 6 height 6
checkbox input "true"
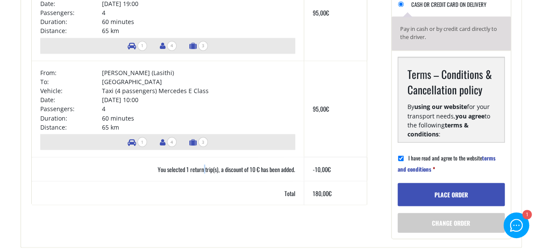
scroll to position [703, 0]
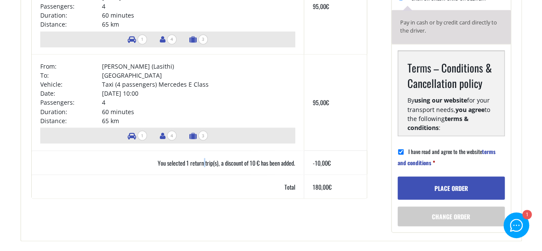
click at [443, 182] on button "Place order" at bounding box center [451, 187] width 107 height 23
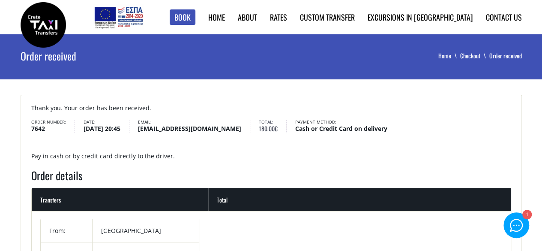
click at [233, 103] on p "Thank you. Your order has been received." at bounding box center [271, 111] width 480 height 16
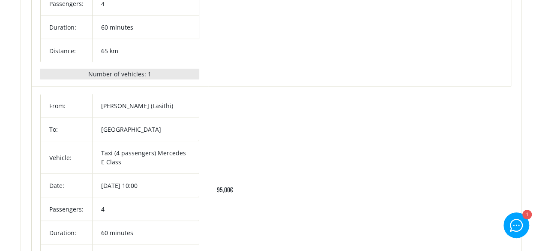
scroll to position [354, 0]
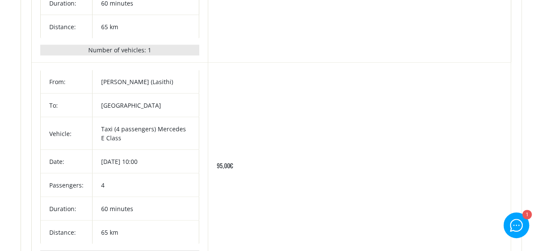
click at [235, 105] on td "95,00 €" at bounding box center [359, 164] width 302 height 205
